Goal: Task Accomplishment & Management: Manage account settings

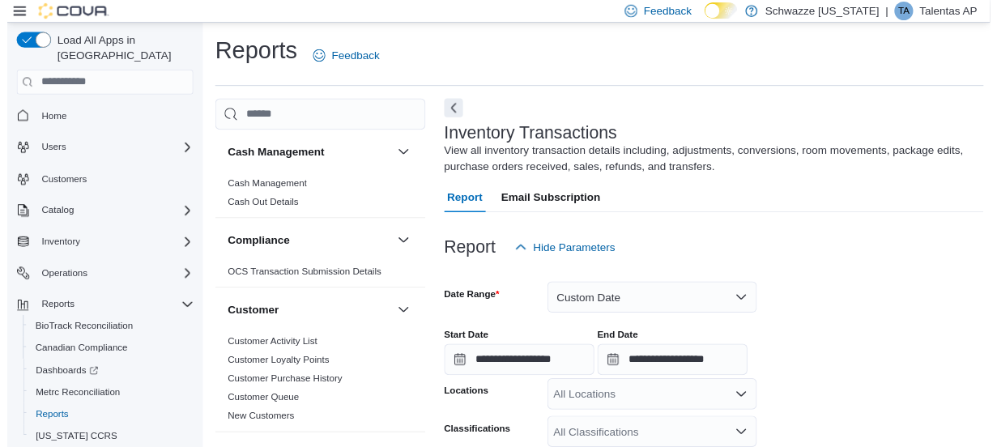
scroll to position [54, 0]
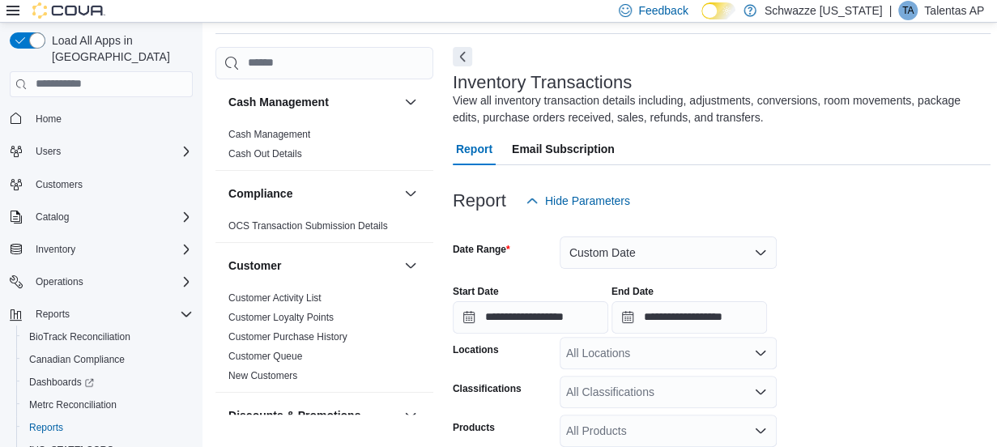
click at [947, 11] on p "Talentas AP" at bounding box center [954, 10] width 60 height 19
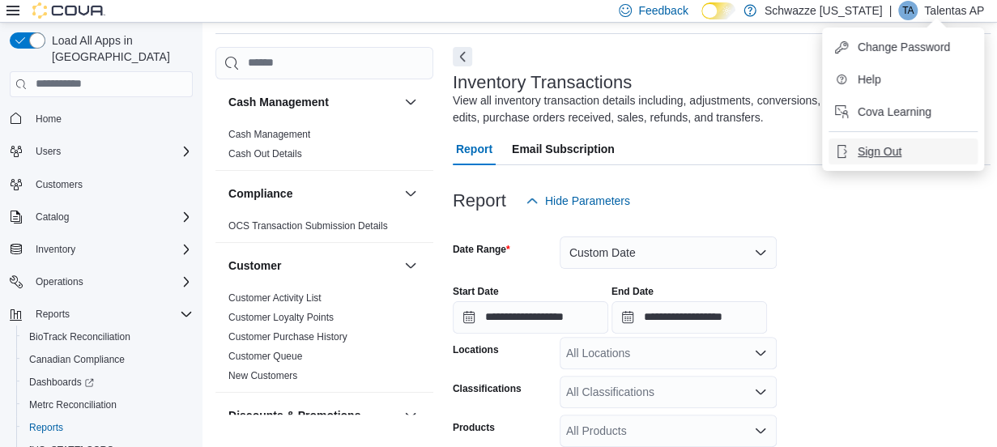
click at [883, 144] on span "Sign Out" at bounding box center [880, 151] width 44 height 16
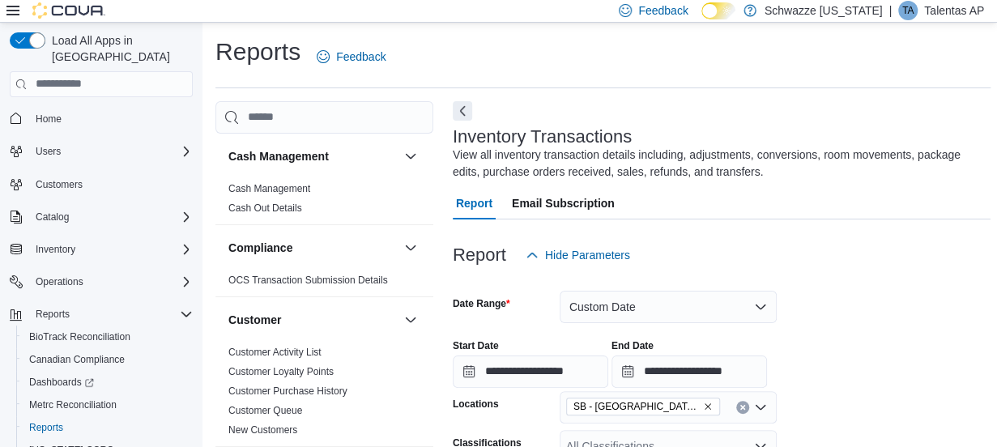
click at [933, 7] on p "Talentas AP" at bounding box center [954, 10] width 60 height 19
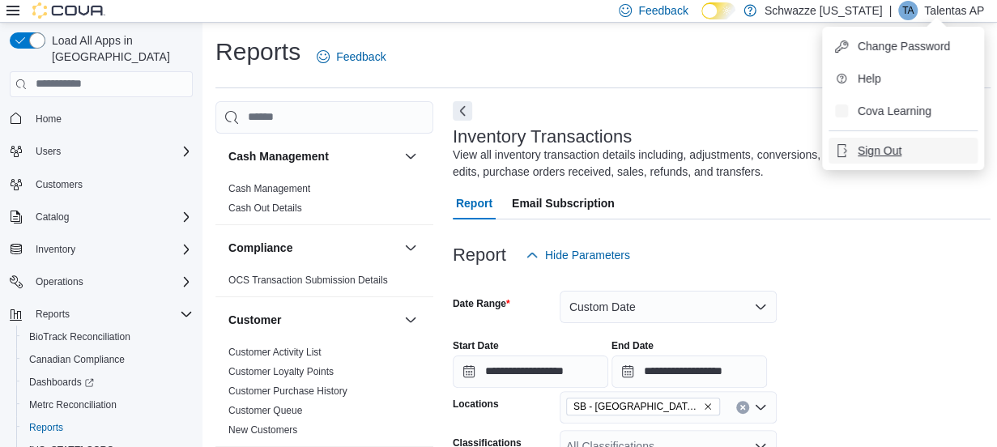
click at [879, 147] on span "Sign Out" at bounding box center [880, 151] width 44 height 16
